Goal: Task Accomplishment & Management: Complete application form

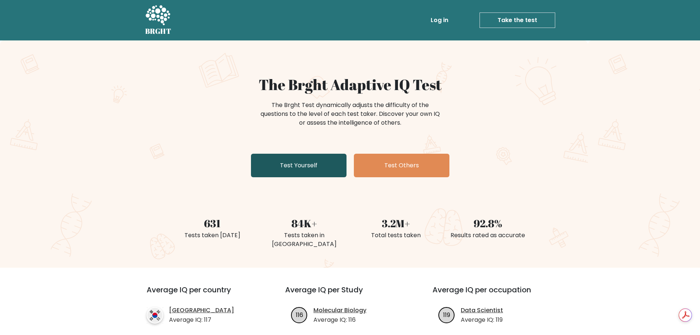
click at [310, 160] on link "Test Yourself" at bounding box center [299, 166] width 96 height 24
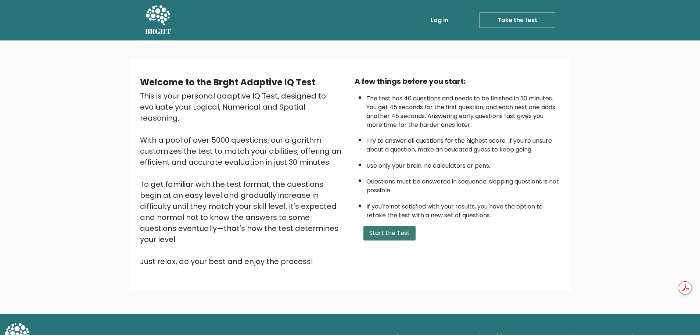
click at [383, 236] on button "Start the Test" at bounding box center [390, 233] width 52 height 15
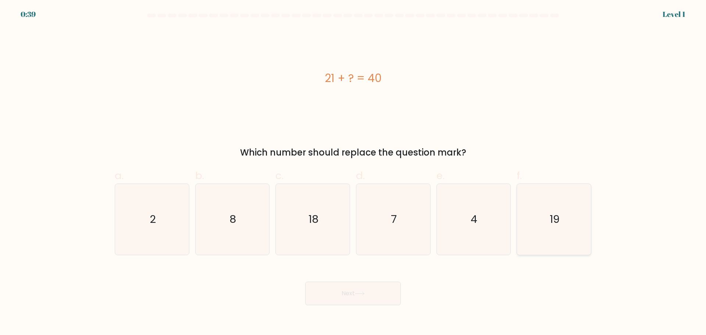
click at [529, 229] on icon "19" at bounding box center [553, 219] width 71 height 71
click at [353, 172] on input "f. 19" at bounding box center [353, 170] width 0 height 5
radio input "true"
click at [338, 300] on button "Next" at bounding box center [353, 294] width 96 height 24
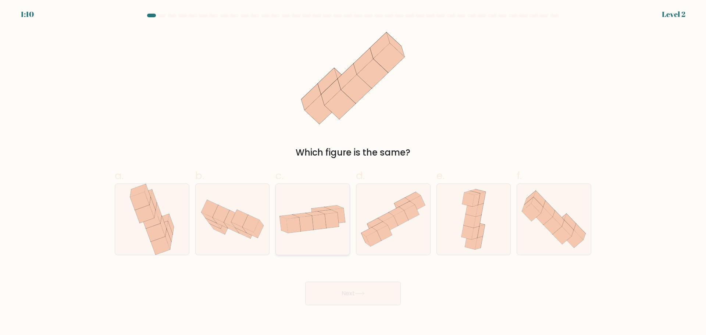
click at [306, 239] on div at bounding box center [312, 219] width 75 height 72
click at [353, 172] on input "c." at bounding box center [353, 170] width 0 height 5
radio input "true"
click at [343, 290] on button "Next" at bounding box center [353, 294] width 96 height 24
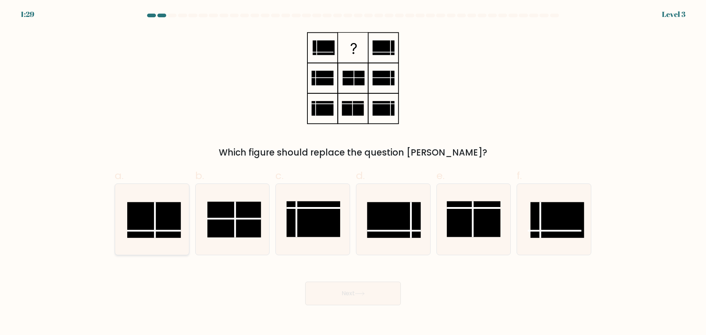
click at [151, 226] on rect at bounding box center [154, 220] width 54 height 36
click at [353, 172] on input "a." at bounding box center [353, 170] width 0 height 5
radio input "true"
click at [373, 302] on button "Next" at bounding box center [353, 294] width 96 height 24
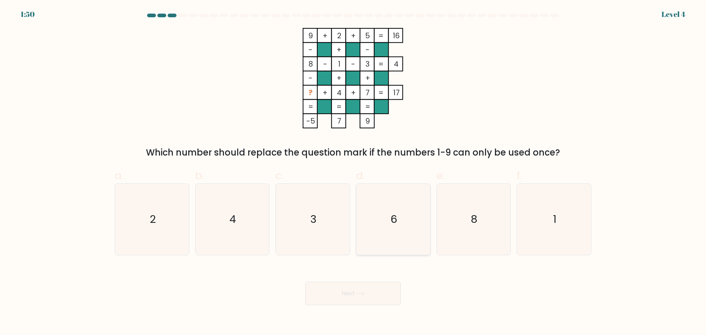
click at [402, 211] on icon "6" at bounding box center [393, 219] width 71 height 71
click at [353, 172] on input "d. 6" at bounding box center [353, 170] width 0 height 5
radio input "true"
click at [374, 297] on button "Next" at bounding box center [353, 294] width 96 height 24
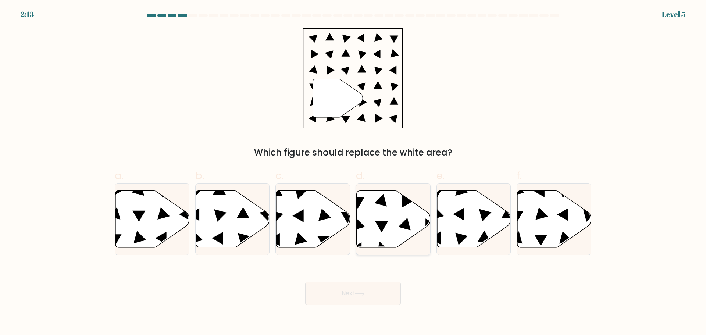
click at [364, 204] on icon at bounding box center [394, 218] width 74 height 57
click at [353, 172] on input "d." at bounding box center [353, 170] width 0 height 5
radio input "true"
click at [372, 293] on button "Next" at bounding box center [353, 294] width 96 height 24
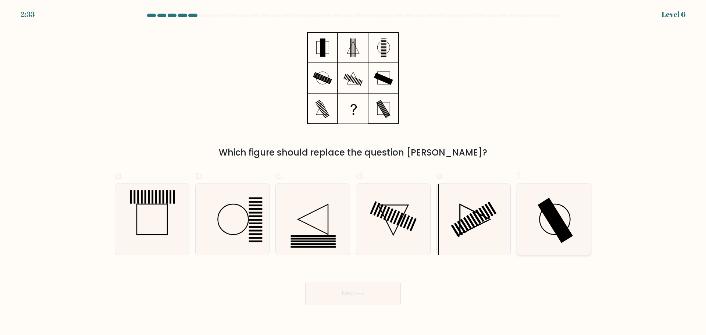
click at [558, 236] on rect at bounding box center [554, 219] width 35 height 45
click at [353, 172] on input "f." at bounding box center [353, 170] width 0 height 5
radio input "true"
click at [373, 297] on button "Next" at bounding box center [353, 294] width 96 height 24
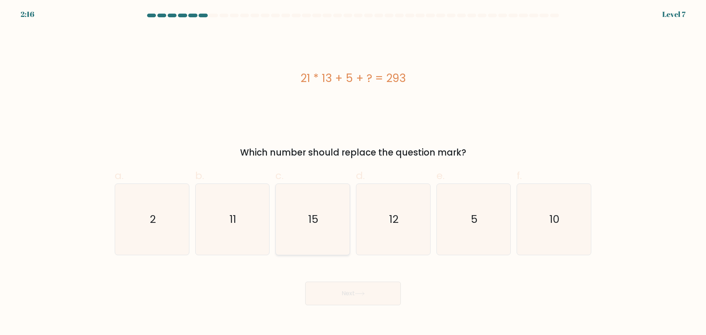
click at [313, 210] on icon "15" at bounding box center [312, 219] width 71 height 71
click at [353, 172] on input "c. 15" at bounding box center [353, 170] width 0 height 5
radio input "true"
click at [386, 296] on button "Next" at bounding box center [353, 294] width 96 height 24
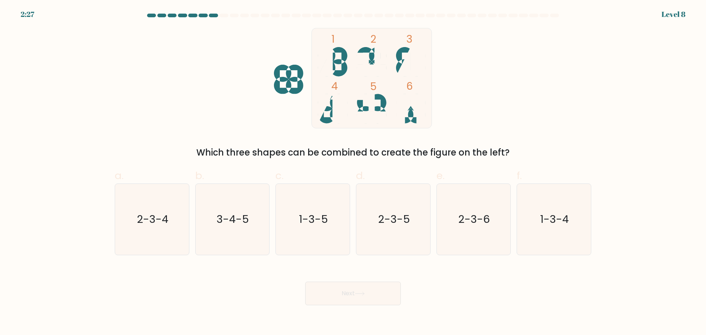
click at [343, 57] on icon at bounding box center [332, 61] width 29 height 29
click at [547, 229] on icon "1-3-4" at bounding box center [553, 219] width 71 height 71
click at [353, 172] on input "f. 1-3-4" at bounding box center [353, 170] width 0 height 5
radio input "true"
click at [372, 296] on button "Next" at bounding box center [353, 294] width 96 height 24
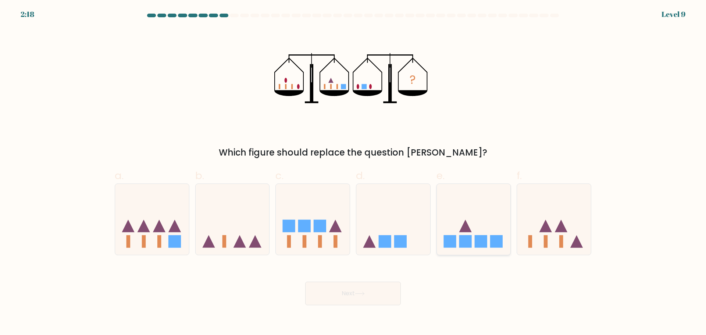
click at [470, 230] on icon at bounding box center [465, 225] width 12 height 12
click at [353, 172] on input "e." at bounding box center [353, 170] width 0 height 5
radio input "true"
click at [380, 298] on button "Next" at bounding box center [353, 294] width 96 height 24
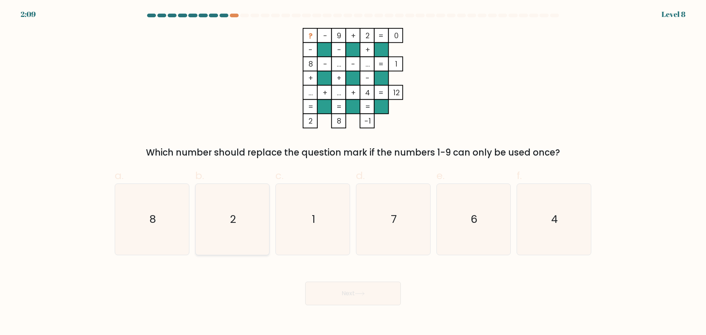
click at [261, 220] on icon "2" at bounding box center [232, 219] width 71 height 71
click at [353, 172] on input "b. 2" at bounding box center [353, 170] width 0 height 5
radio input "true"
click at [383, 290] on button "Next" at bounding box center [353, 294] width 96 height 24
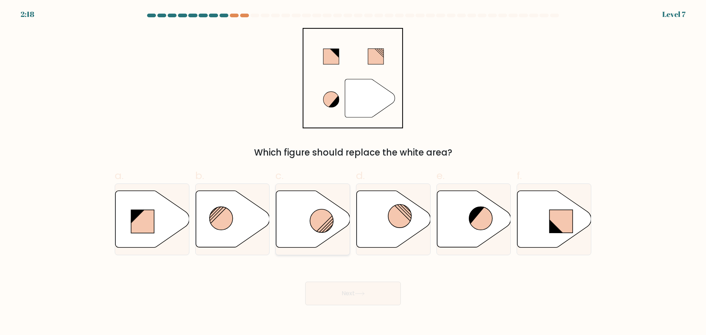
click at [326, 226] on line at bounding box center [326, 225] width 14 height 14
click at [353, 172] on input "c." at bounding box center [353, 170] width 0 height 5
radio input "true"
click at [380, 297] on button "Next" at bounding box center [353, 294] width 96 height 24
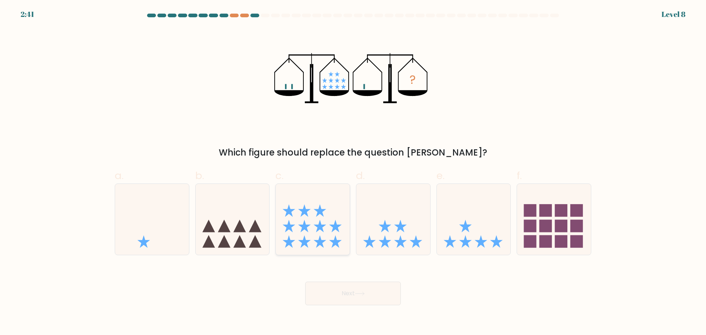
click at [313, 237] on icon at bounding box center [313, 219] width 74 height 61
click at [353, 172] on input "c." at bounding box center [353, 170] width 0 height 5
radio input "true"
click at [358, 295] on icon at bounding box center [360, 293] width 10 height 4
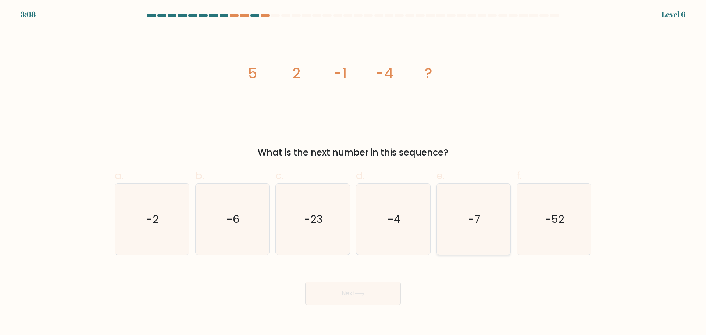
click at [460, 212] on icon "-7" at bounding box center [473, 219] width 71 height 71
click at [353, 172] on input "e. -7" at bounding box center [353, 170] width 0 height 5
radio input "true"
click at [373, 296] on button "Next" at bounding box center [353, 294] width 96 height 24
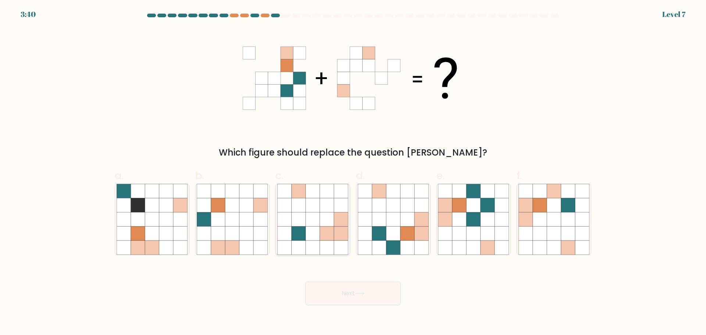
click at [310, 246] on icon at bounding box center [312, 247] width 14 height 14
click at [353, 172] on input "c." at bounding box center [353, 170] width 0 height 5
radio input "true"
click at [367, 287] on button "Next" at bounding box center [353, 294] width 96 height 24
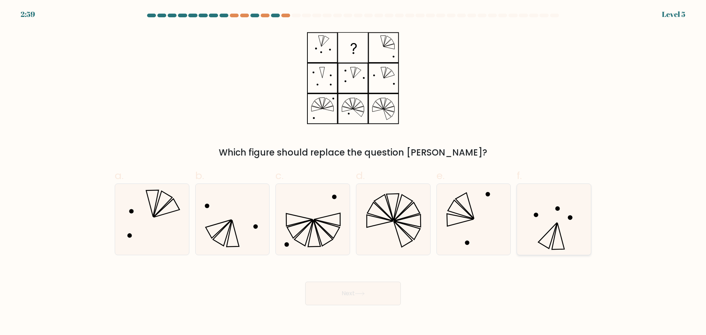
click at [521, 226] on icon at bounding box center [553, 219] width 71 height 71
click at [353, 172] on input "f." at bounding box center [353, 170] width 0 height 5
radio input "true"
click at [361, 294] on icon at bounding box center [360, 293] width 10 height 4
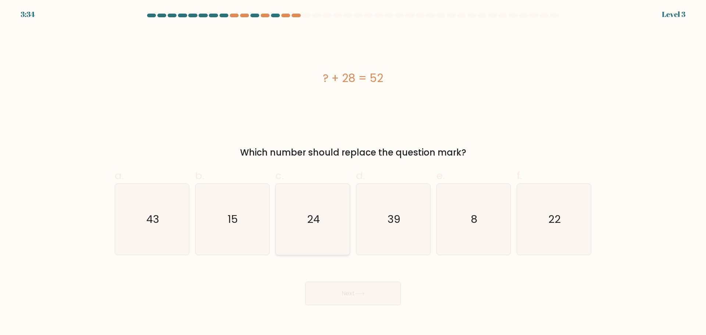
click at [318, 222] on text "24" at bounding box center [313, 219] width 13 height 15
click at [353, 172] on input "c. 24" at bounding box center [353, 170] width 0 height 5
radio input "true"
click at [361, 300] on button "Next" at bounding box center [353, 294] width 96 height 24
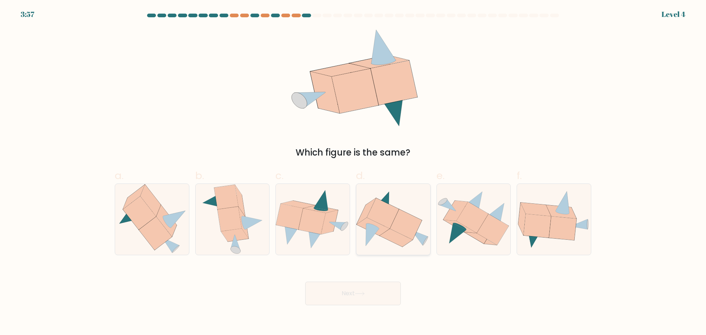
click at [382, 229] on icon at bounding box center [373, 227] width 33 height 18
click at [353, 172] on input "d." at bounding box center [353, 170] width 0 height 5
radio input "true"
click at [362, 296] on button "Next" at bounding box center [353, 294] width 96 height 24
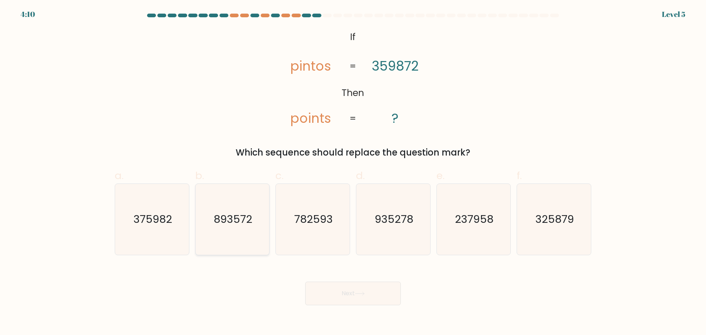
click at [256, 232] on icon "893572" at bounding box center [232, 219] width 71 height 71
click at [353, 172] on input "b. 893572" at bounding box center [353, 170] width 0 height 5
radio input "true"
drag, startPoint x: 344, startPoint y: 286, endPoint x: 348, endPoint y: 298, distance: 13.0
click at [344, 286] on button "Next" at bounding box center [353, 294] width 96 height 24
